Goal: Check status

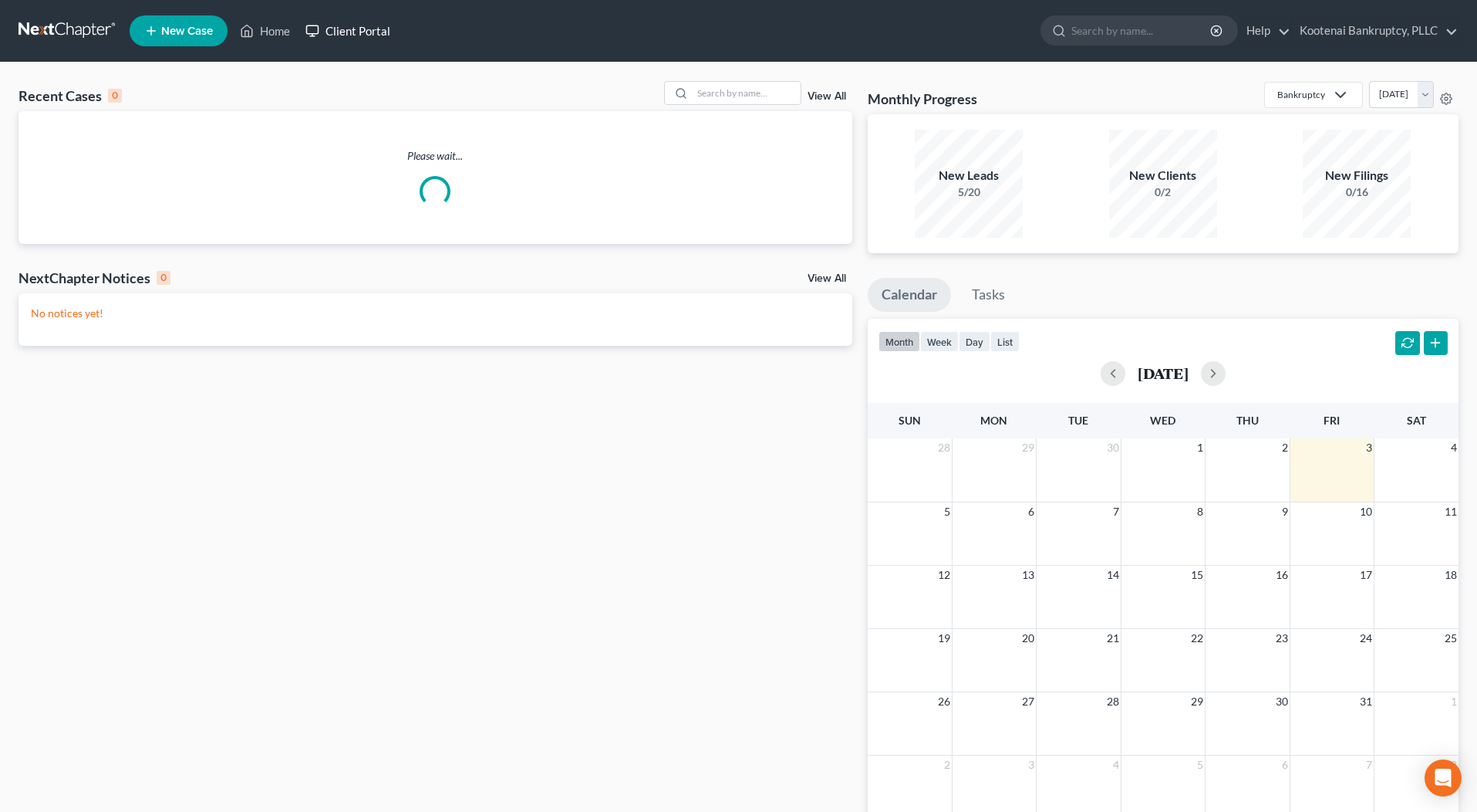
click at [347, 31] on link "Client Portal" at bounding box center [348, 31] width 100 height 27
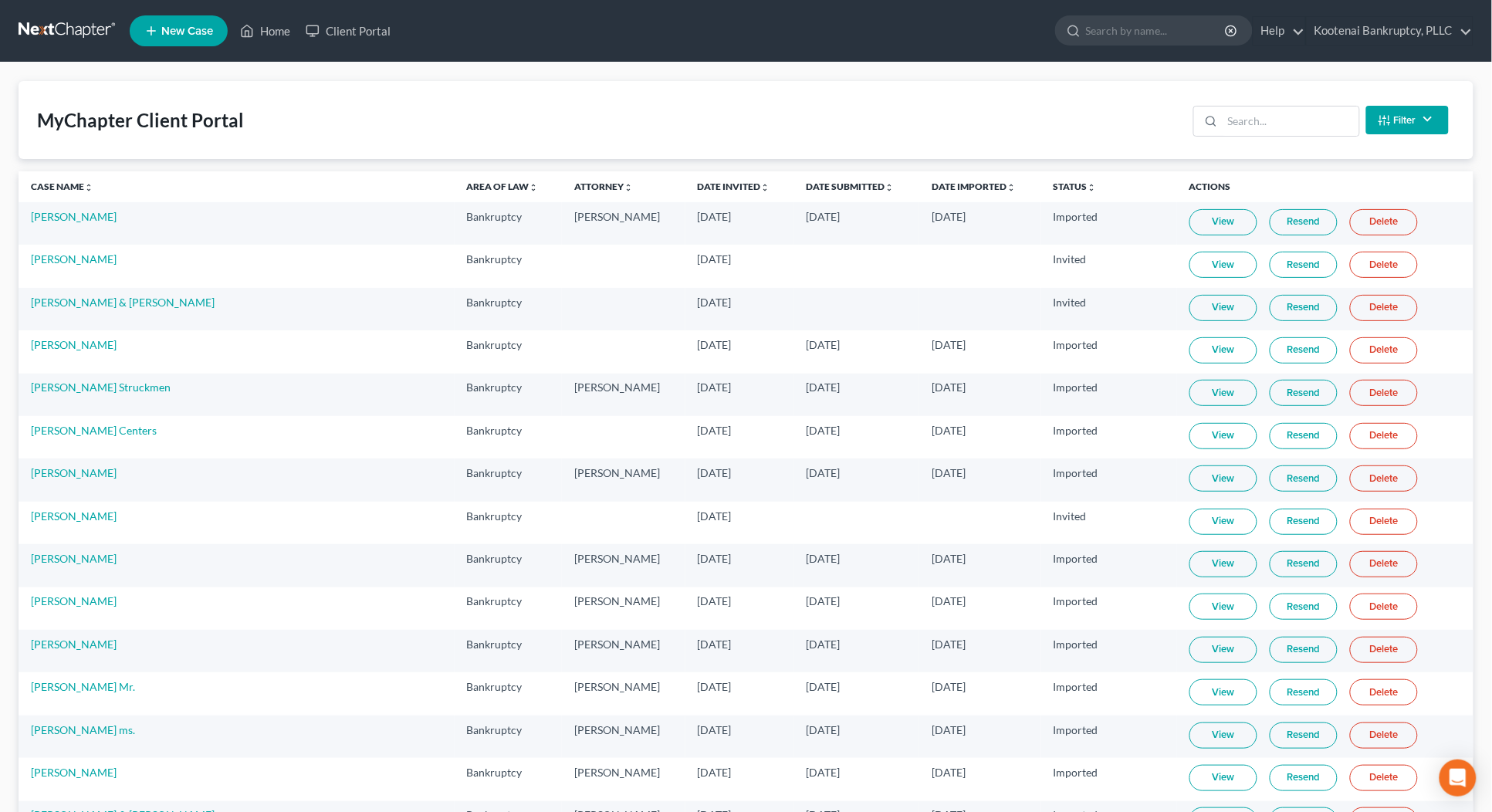
click at [1411, 123] on button "Filter" at bounding box center [1407, 120] width 82 height 28
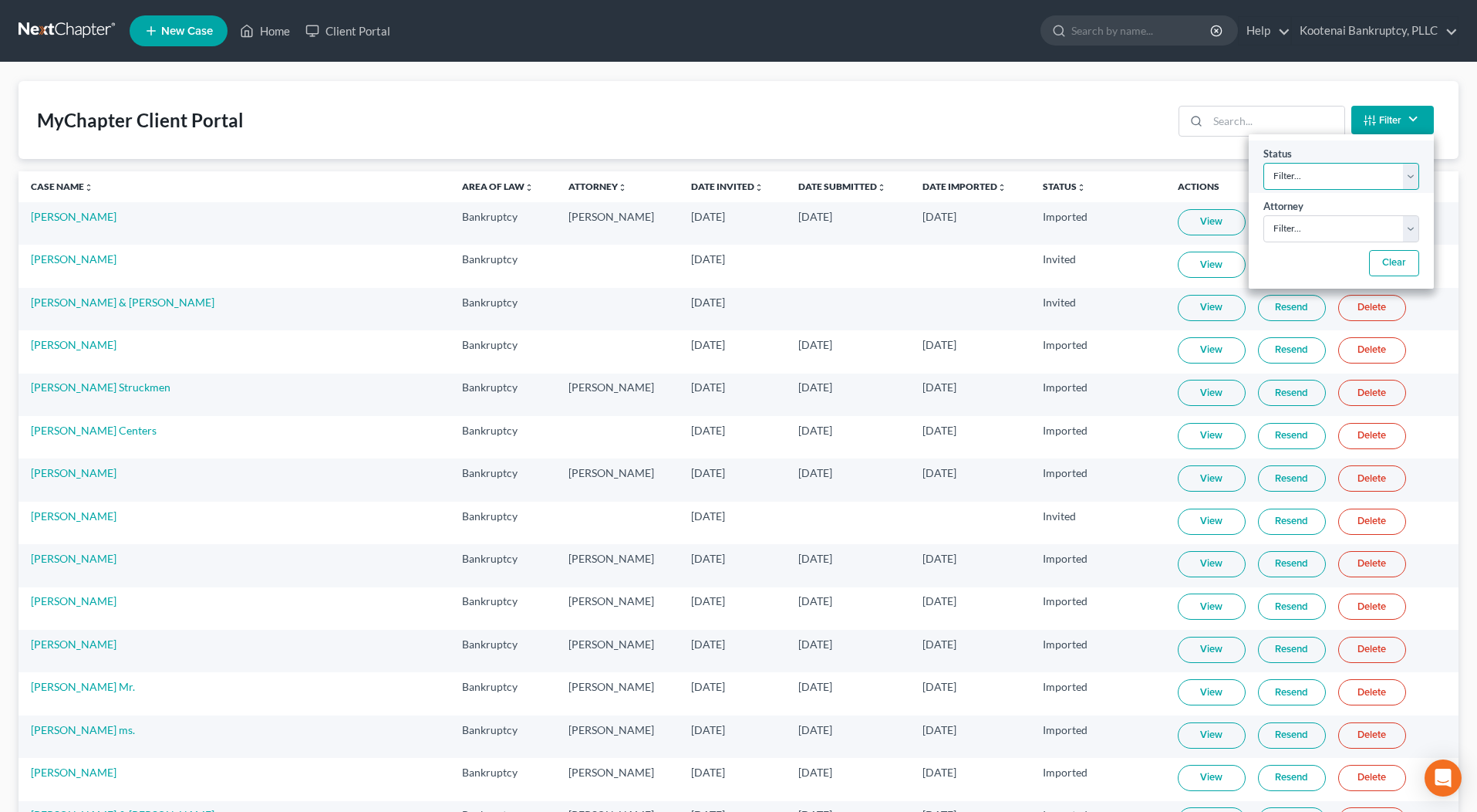
click at [1293, 186] on select "Filter... Invited In Progress Ready To Review Reviewed Imported Sent Back To De…" at bounding box center [1342, 176] width 156 height 27
select select "2"
click at [1264, 163] on select "Filter... Invited In Progress Ready To Review Reviewed Imported Sent Back To De…" at bounding box center [1342, 176] width 156 height 27
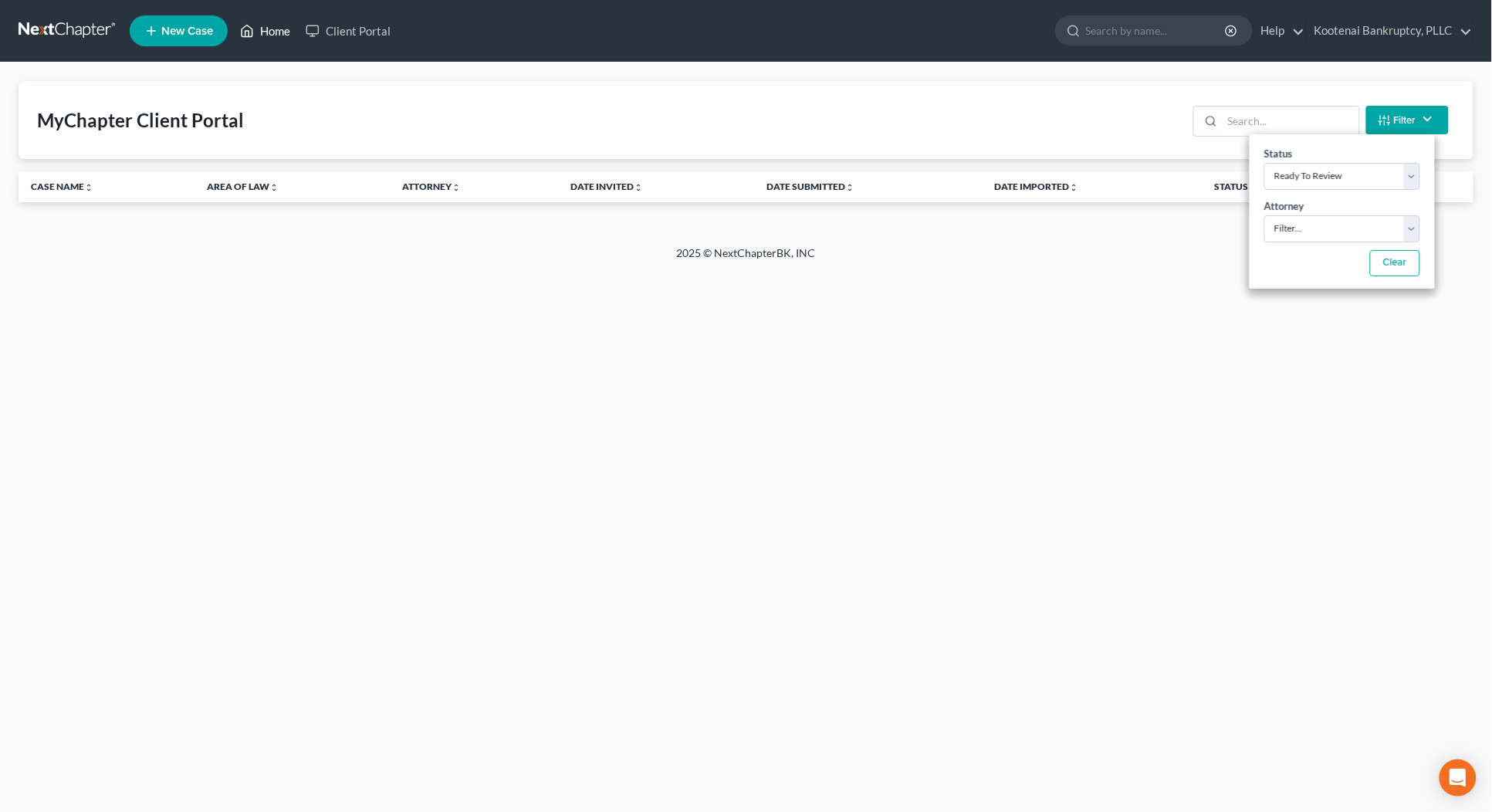
click at [270, 25] on link "Home" at bounding box center [265, 31] width 66 height 27
